Goal: Navigation & Orientation: Find specific page/section

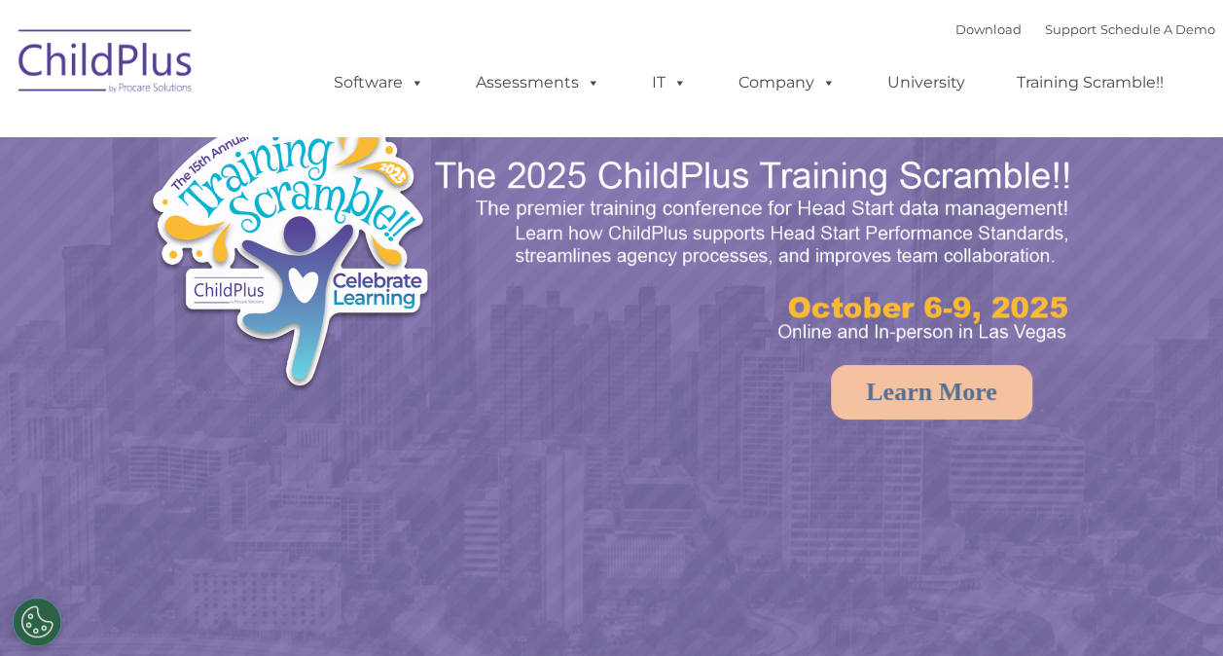
select select "MEDIUM"
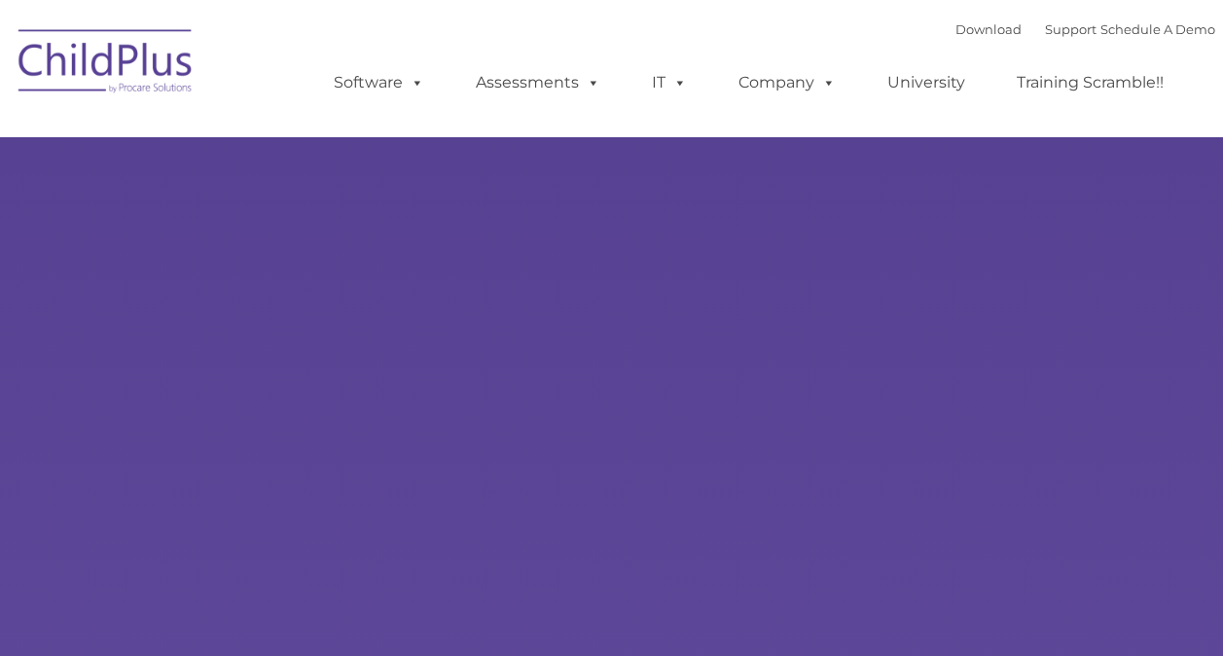
select select "MEDIUM"
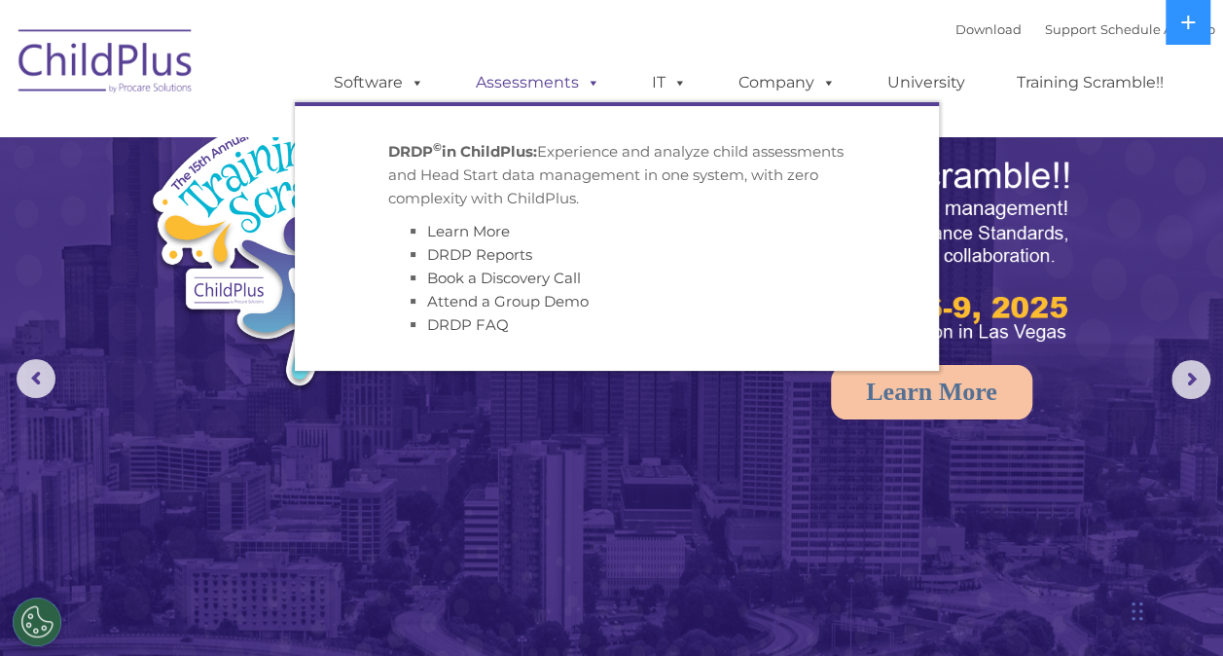
click at [552, 71] on link "Assessments" at bounding box center [537, 82] width 163 height 39
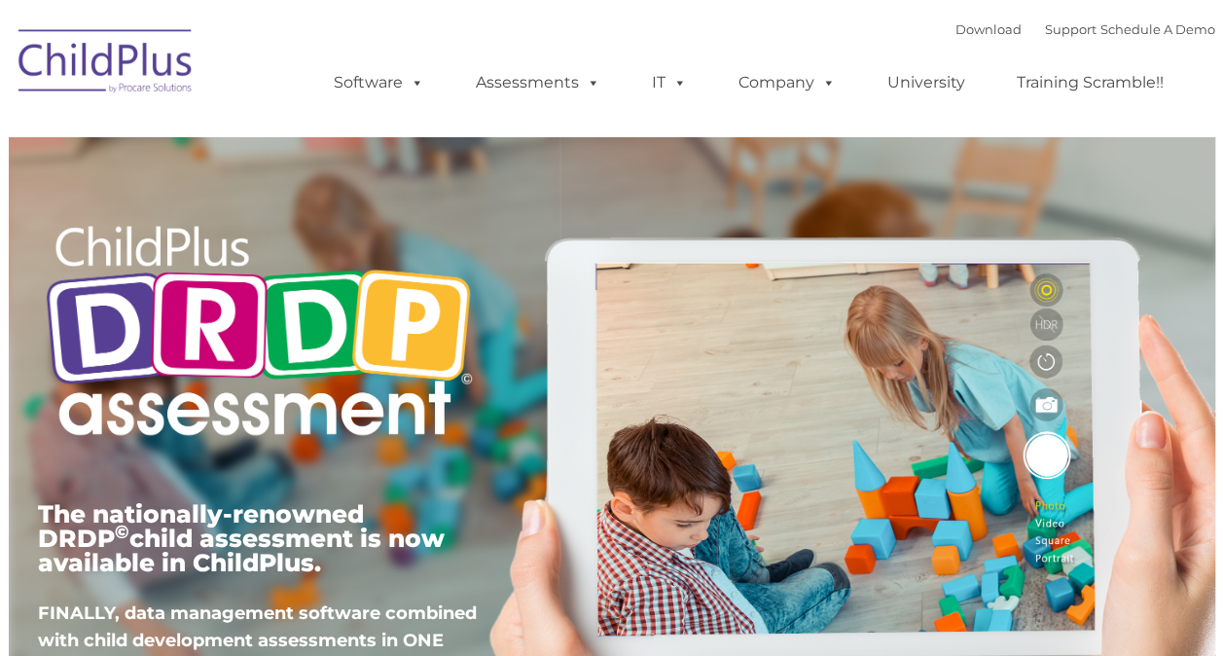
type input ""
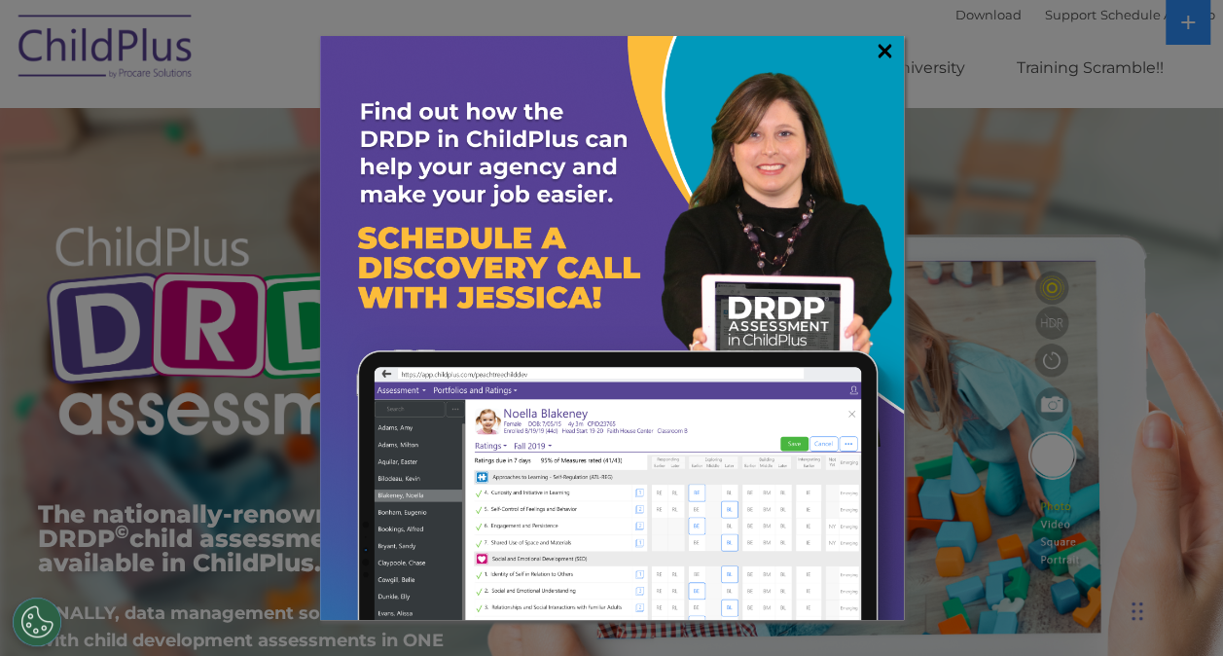
click at [884, 45] on link "×" at bounding box center [884, 50] width 22 height 19
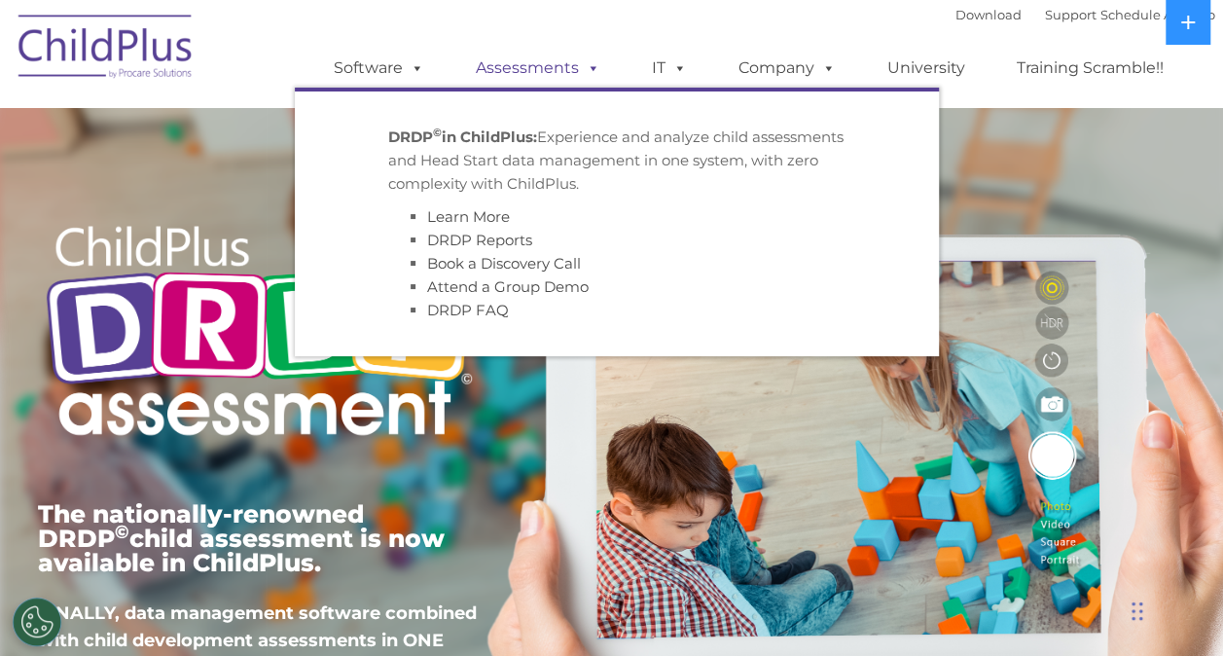
click at [552, 76] on link "Assessments" at bounding box center [537, 68] width 163 height 39
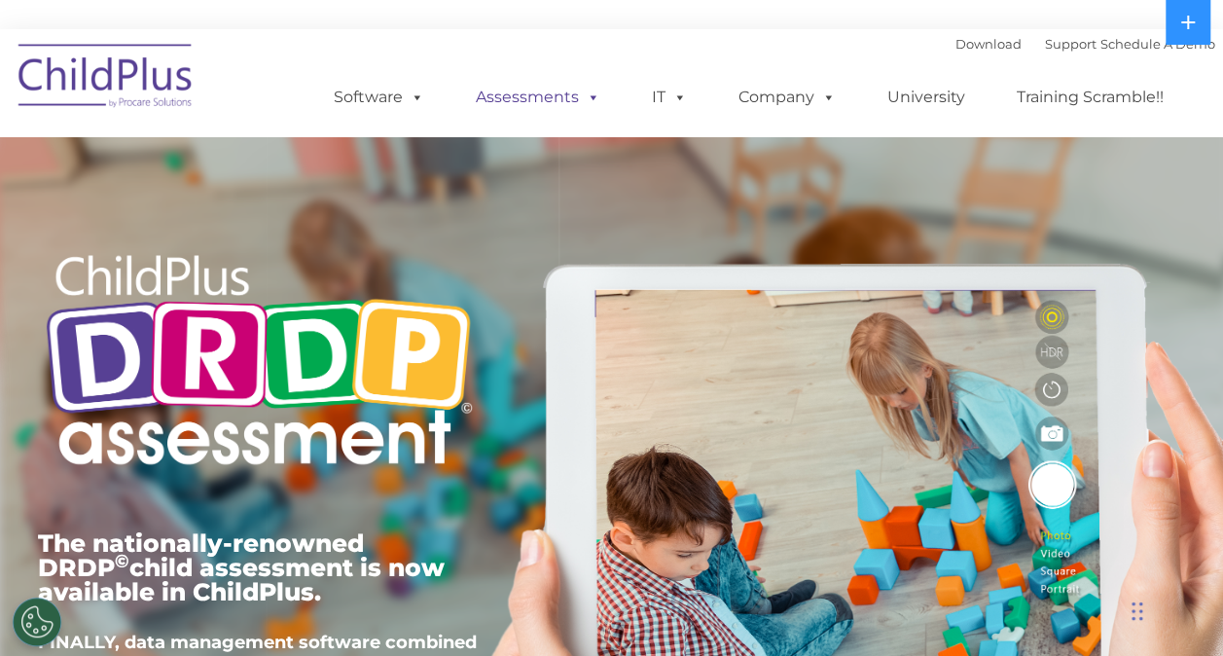
click at [512, 98] on link "Assessments" at bounding box center [537, 97] width 163 height 39
click at [147, 91] on img at bounding box center [106, 78] width 195 height 97
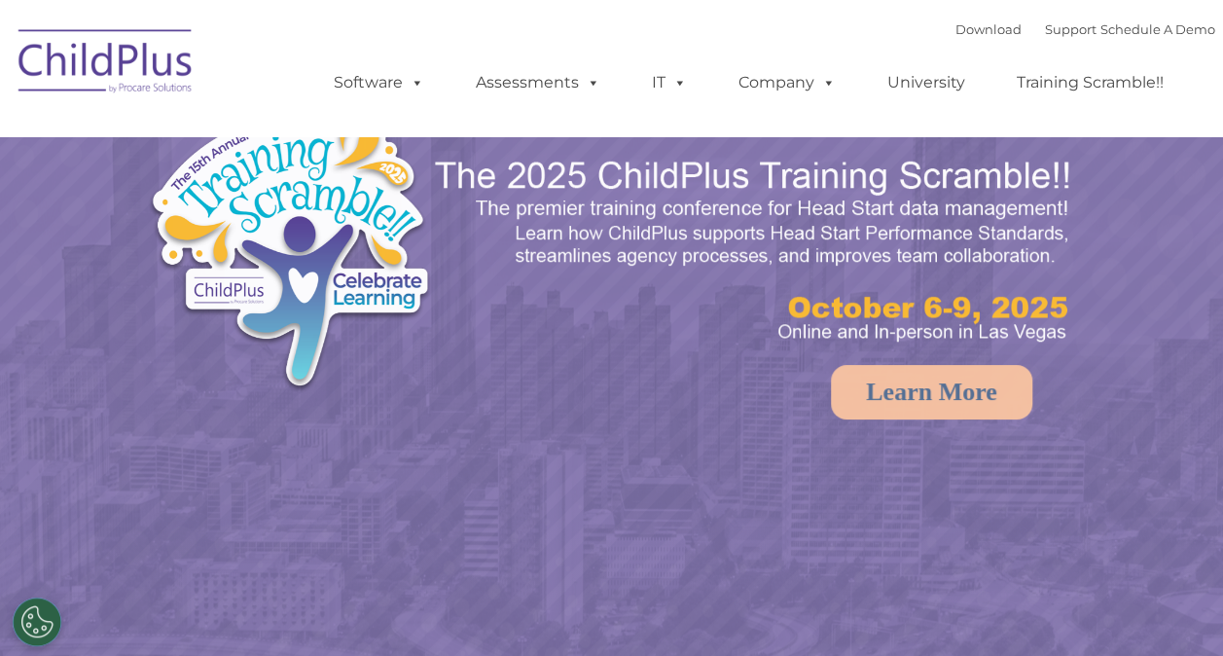
select select "MEDIUM"
